Goal: Task Accomplishment & Management: Manage account settings

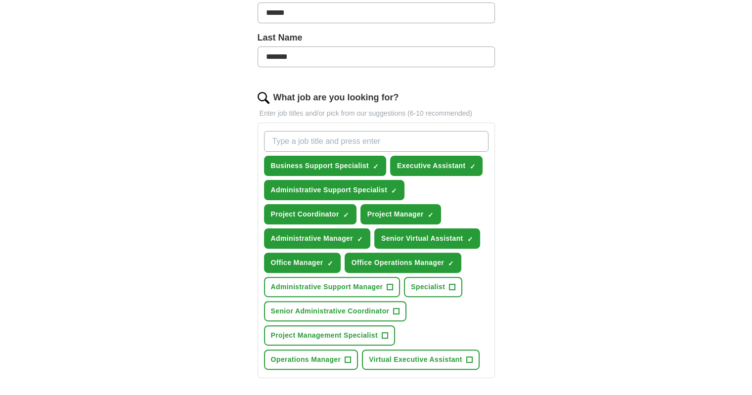
scroll to position [247, 0]
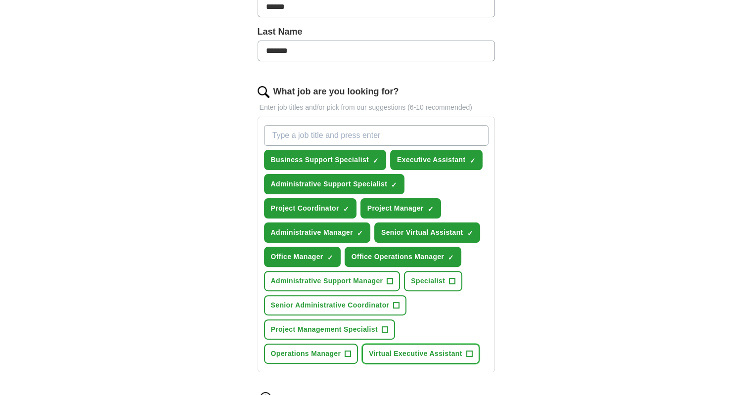
click at [466, 350] on span "+" at bounding box center [469, 354] width 6 height 8
click at [385, 300] on span "Senior Administrative Coordinator" at bounding box center [330, 305] width 119 height 10
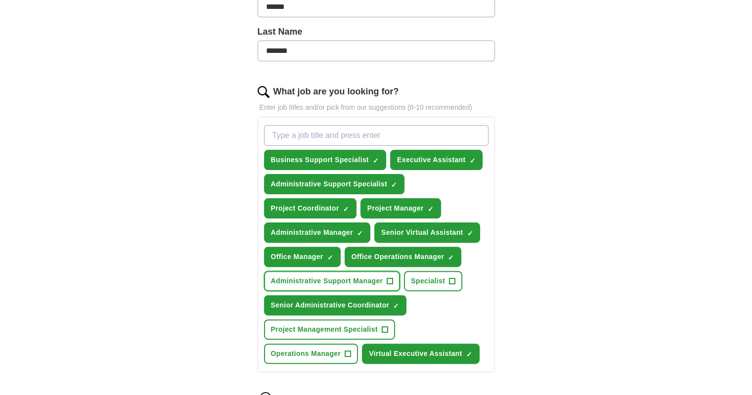
click at [380, 276] on span "Administrative Support Manager" at bounding box center [327, 281] width 112 height 10
click at [332, 348] on span "Operations Manager" at bounding box center [306, 353] width 70 height 10
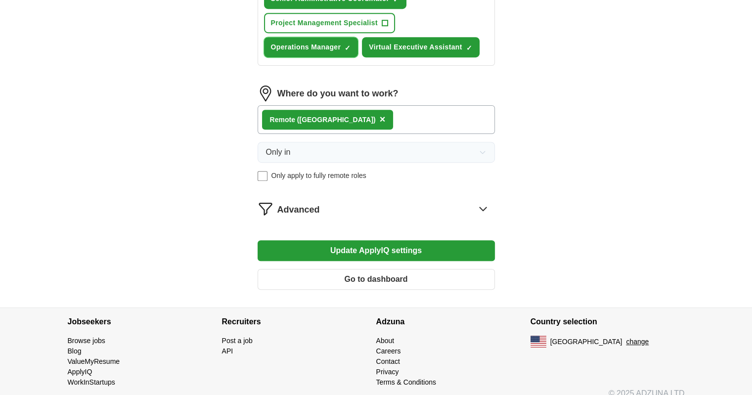
scroll to position [554, 0]
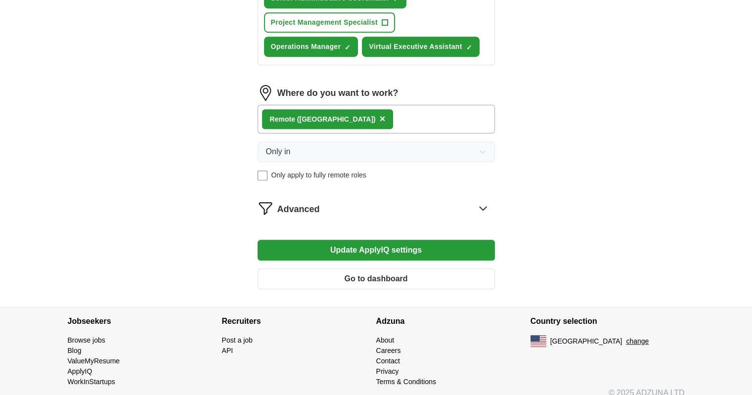
click at [480, 201] on icon at bounding box center [483, 208] width 16 height 16
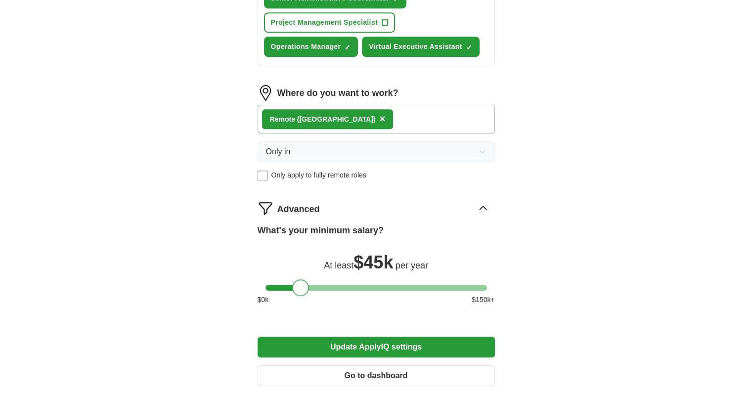
drag, startPoint x: 277, startPoint y: 284, endPoint x: 305, endPoint y: 288, distance: 27.9
click at [305, 288] on div at bounding box center [300, 287] width 17 height 17
click at [407, 339] on button "Update ApplyIQ settings" at bounding box center [375, 347] width 237 height 21
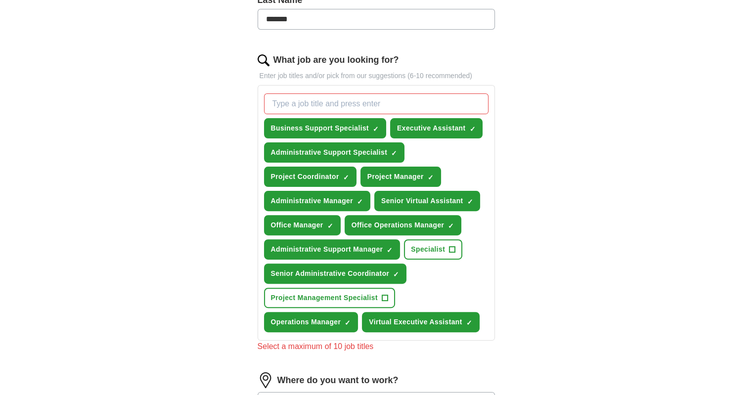
scroll to position [267, 0]
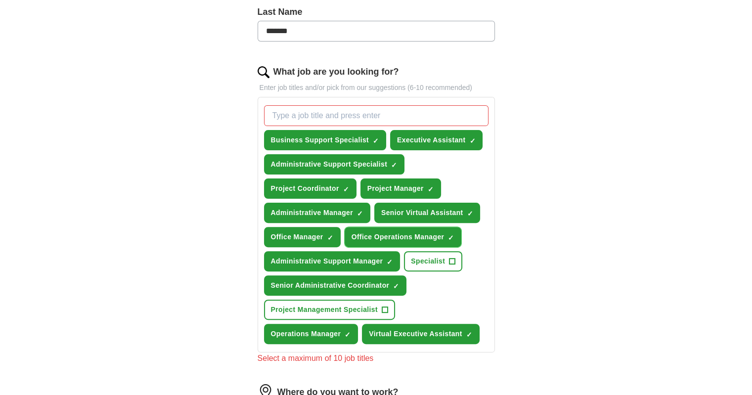
click at [0, 0] on span "×" at bounding box center [0, 0] width 0 height 0
click at [536, 282] on div "ApplyIQ Let ApplyIQ do the hard work of searching and applying for jobs. Just t…" at bounding box center [376, 255] width 632 height 984
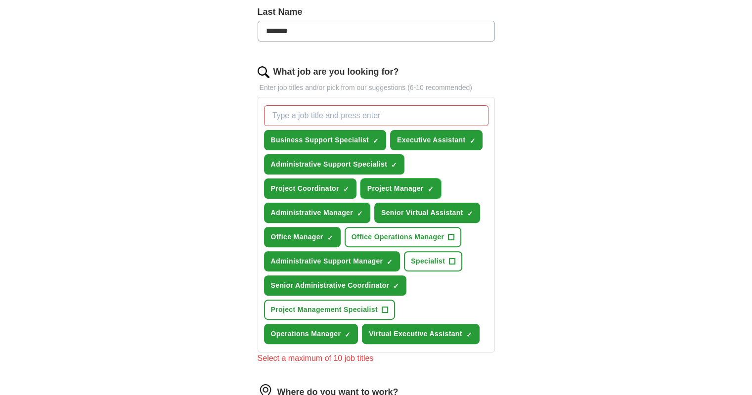
click at [0, 0] on span "×" at bounding box center [0, 0] width 0 height 0
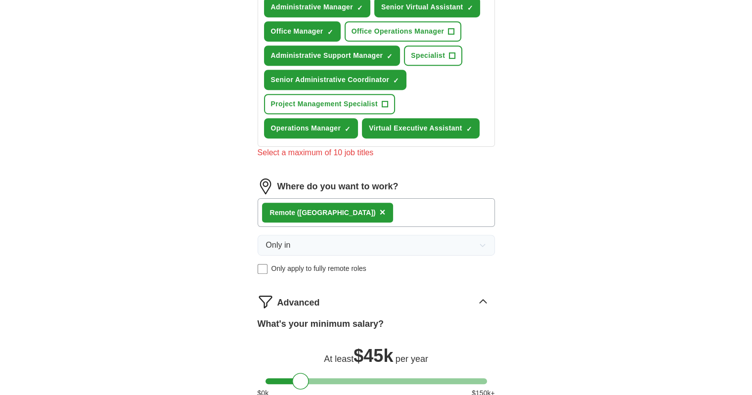
scroll to position [713, 0]
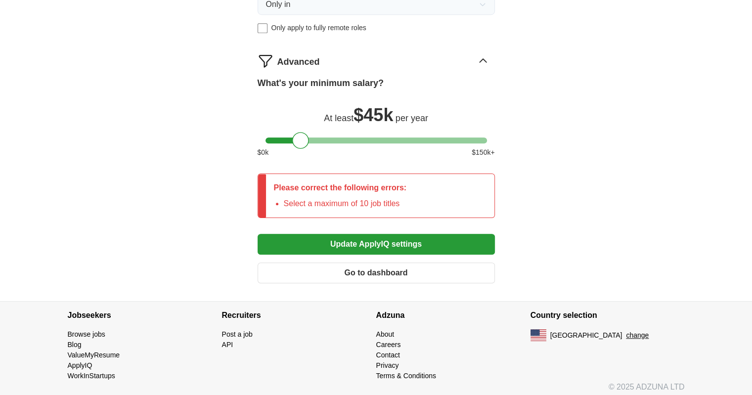
click at [409, 240] on button "Update ApplyIQ settings" at bounding box center [375, 244] width 237 height 21
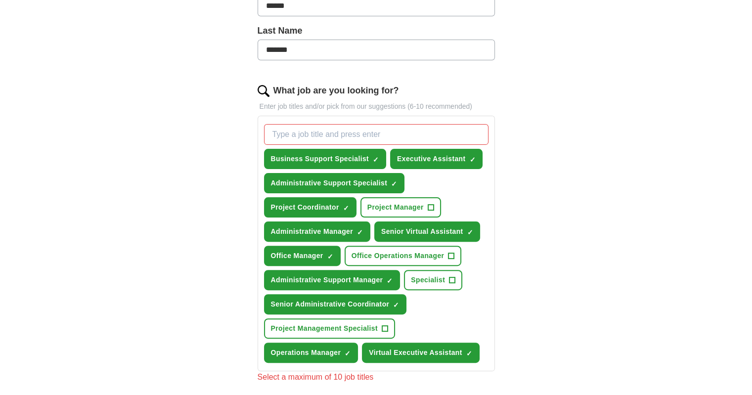
scroll to position [247, 0]
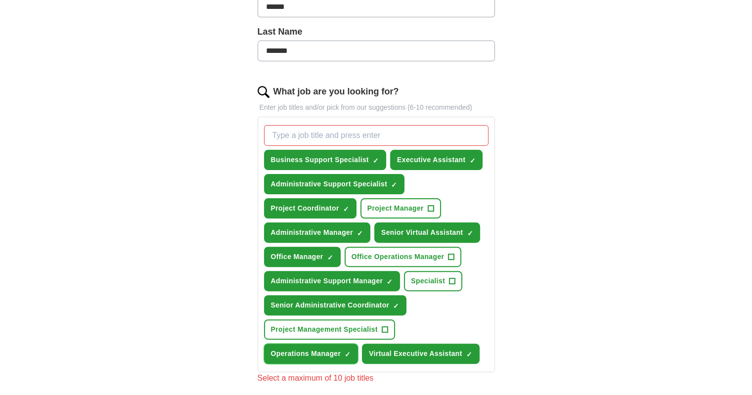
click at [0, 0] on span "×" at bounding box center [0, 0] width 0 height 0
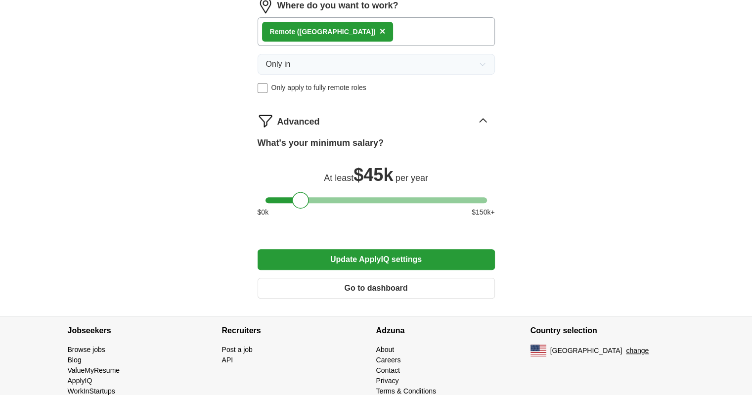
scroll to position [657, 0]
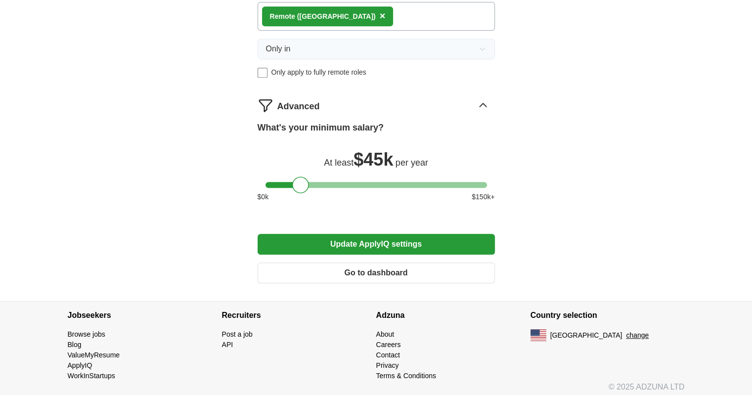
click at [417, 239] on button "Update ApplyIQ settings" at bounding box center [375, 244] width 237 height 21
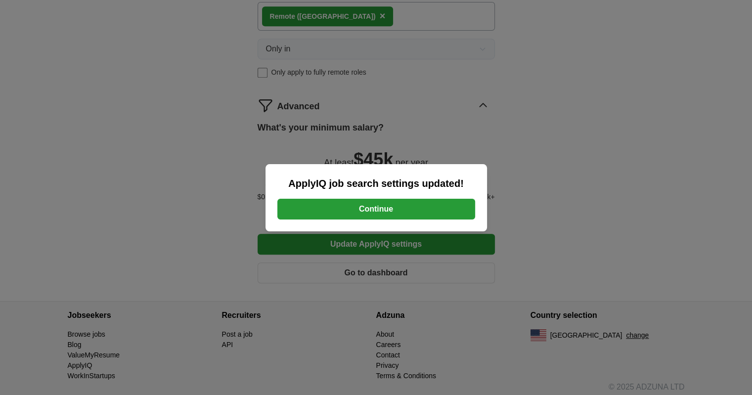
click at [389, 203] on button "Continue" at bounding box center [376, 209] width 198 height 21
